Goal: Information Seeking & Learning: Learn about a topic

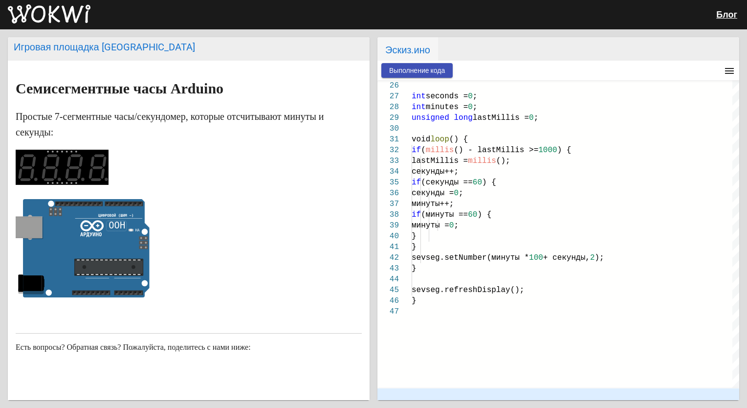
click at [419, 69] on span "Выполнение кода" at bounding box center [417, 71] width 56 height 8
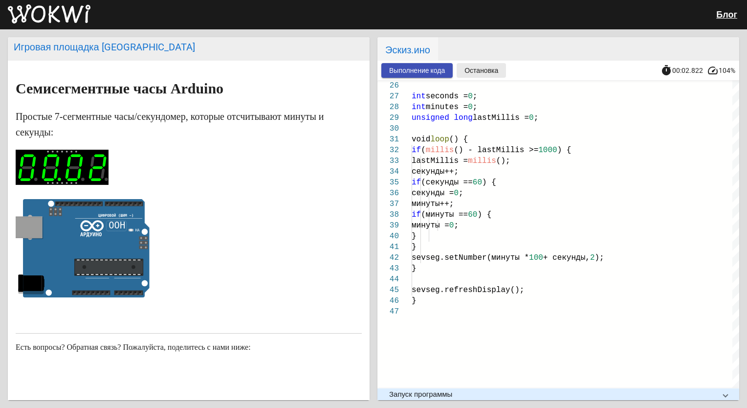
click at [477, 74] on span "Остановка" at bounding box center [482, 71] width 34 height 8
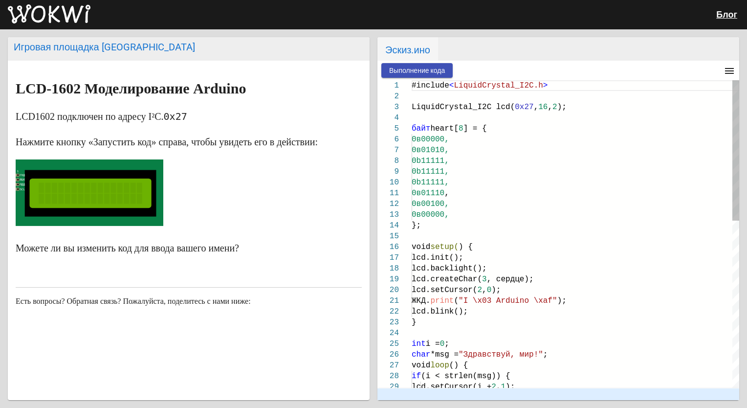
click at [538, 302] on span ""I \x03 Arduino \xaf"" at bounding box center [508, 300] width 99 height 9
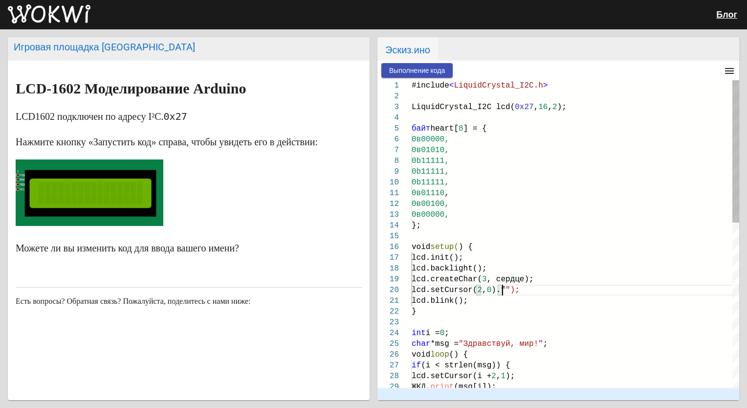
type textarea "0b01110, 0b00100, 0b00000, }; void setup() { lcd.init(); lcd.backlight(); lcd.c…"
